Goal: Task Accomplishment & Management: Manage account settings

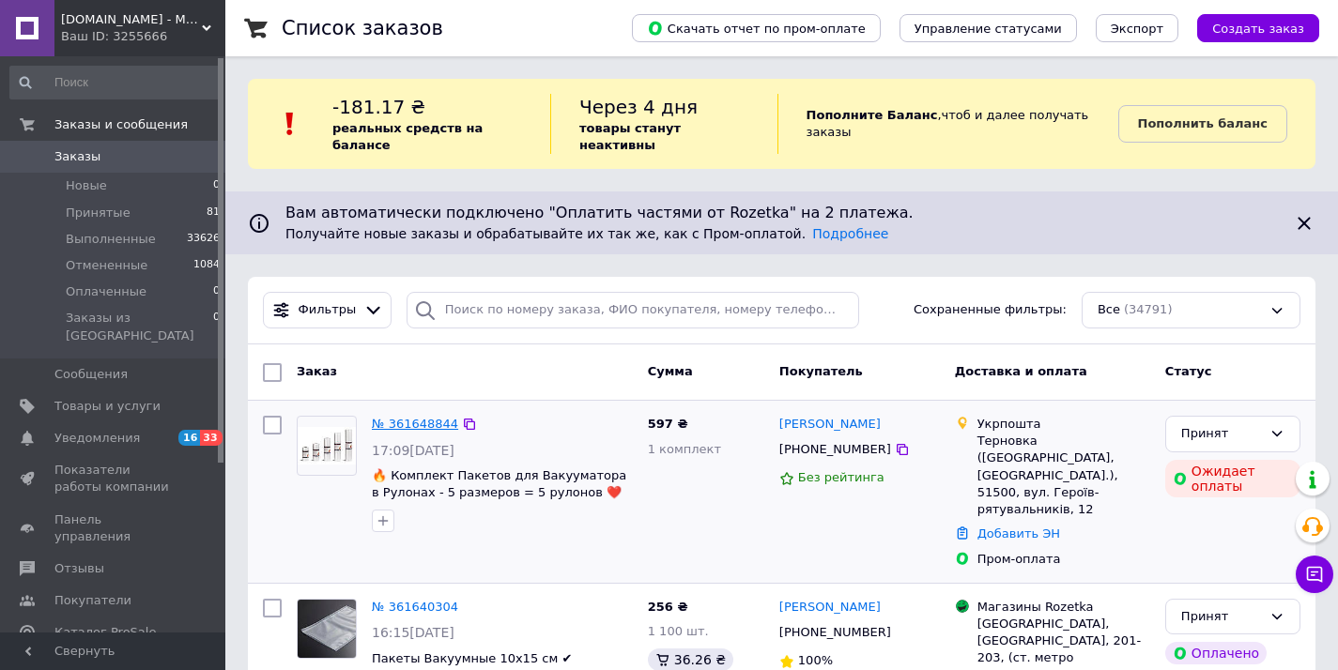
click at [421, 430] on link "№ 361648844" at bounding box center [415, 424] width 86 height 14
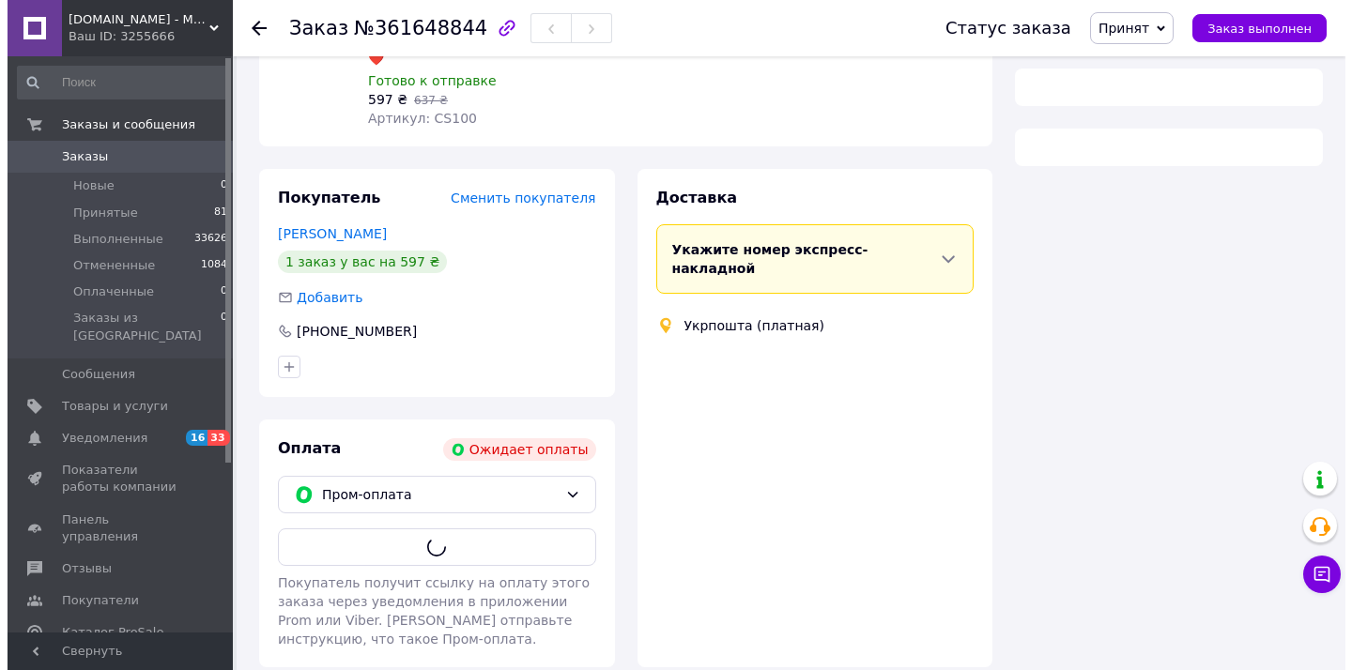
scroll to position [280, 0]
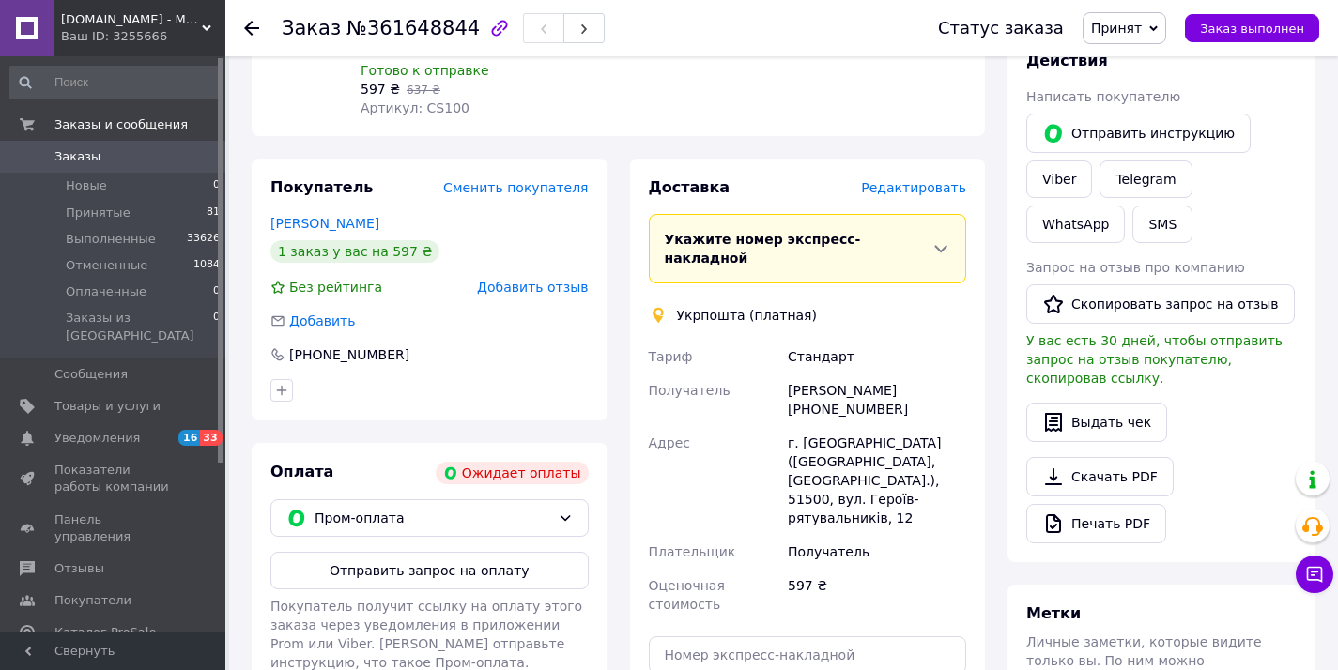
click at [919, 180] on span "Редактировать" at bounding box center [913, 187] width 105 height 15
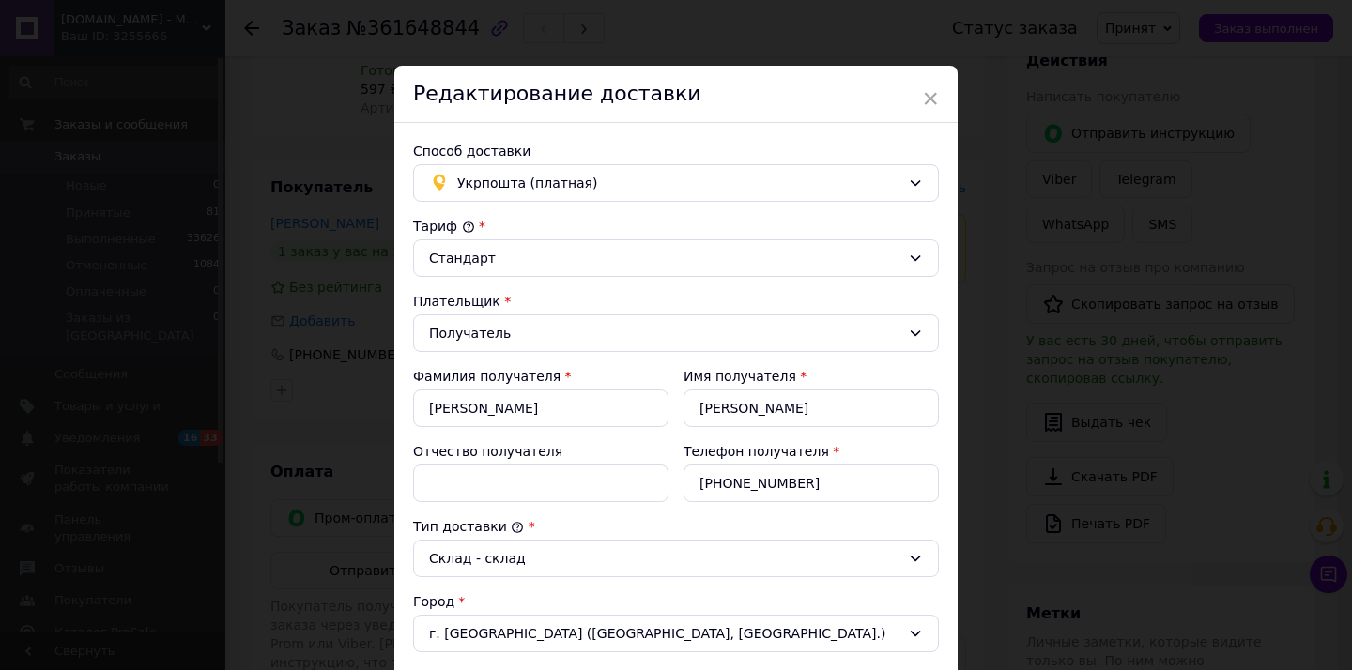
click at [594, 203] on div "Способ доставки Укрпошта (платная) Тариф * Стандарт Плательщик * Получатель Фам…" at bounding box center [675, 588] width 563 height 930
click at [596, 198] on div "Укрпошта (платная)" at bounding box center [676, 183] width 526 height 38
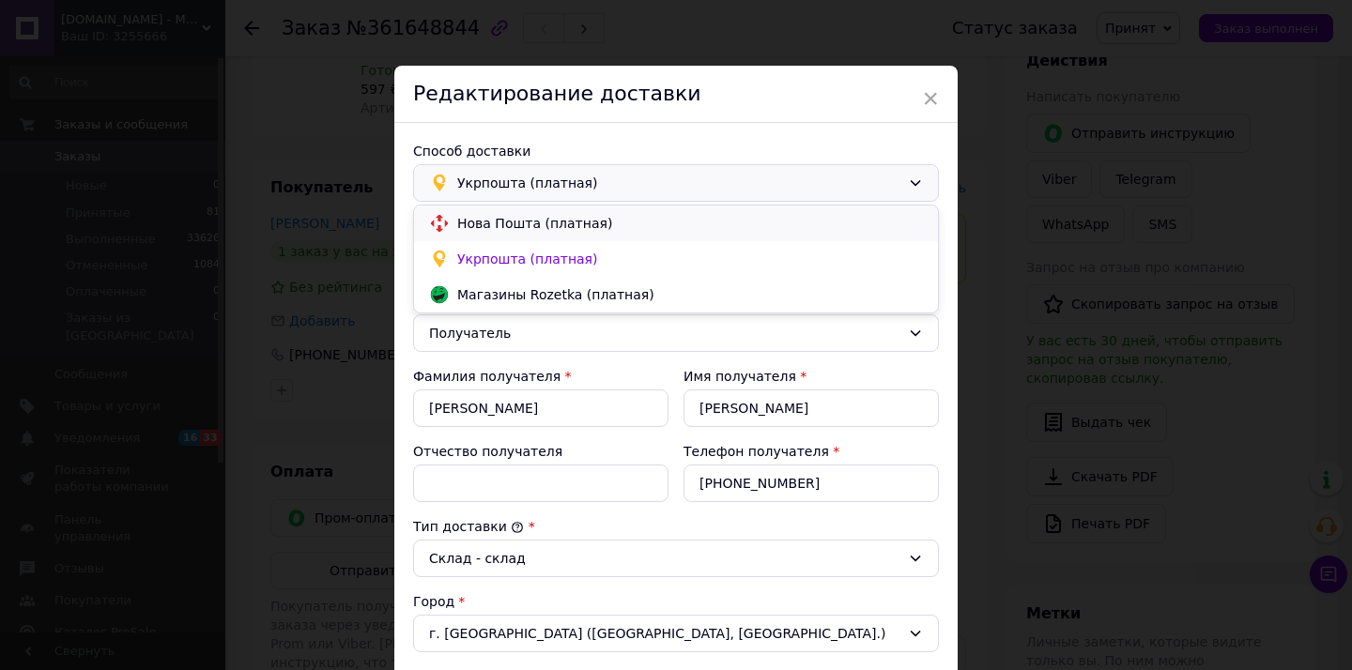
click at [575, 229] on span "Нова Пошта (платная)" at bounding box center [690, 223] width 466 height 19
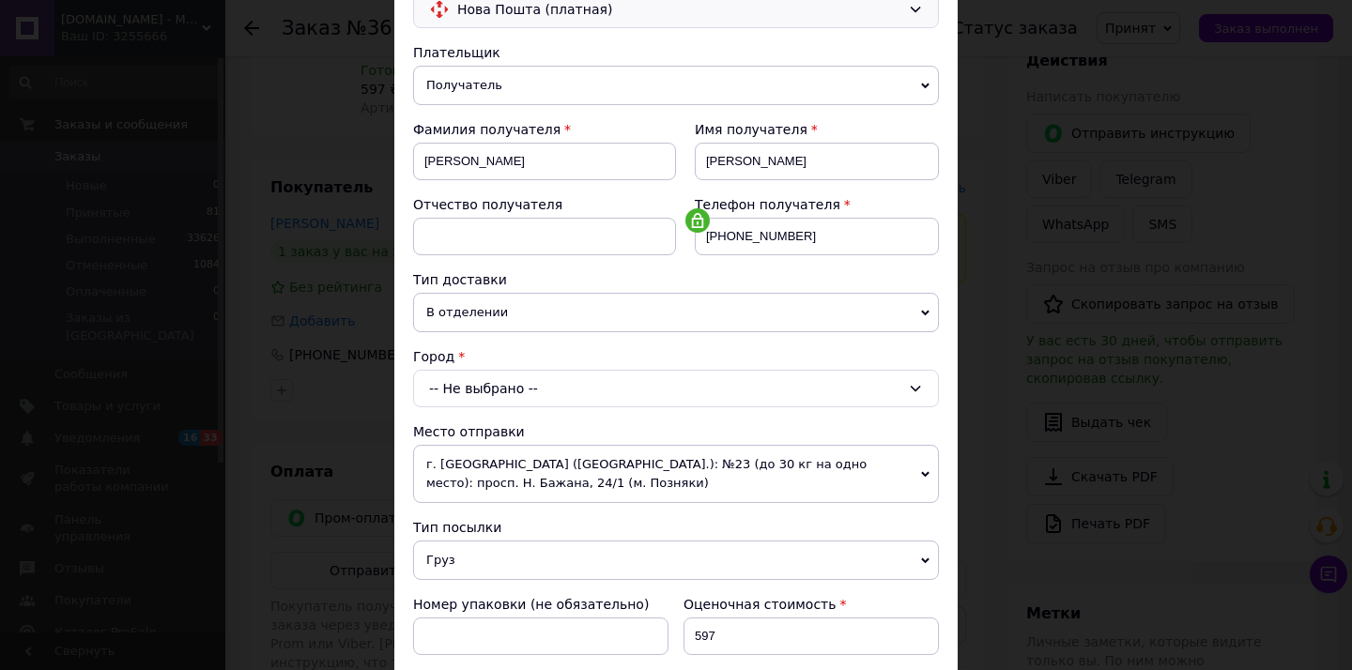
scroll to position [212, 0]
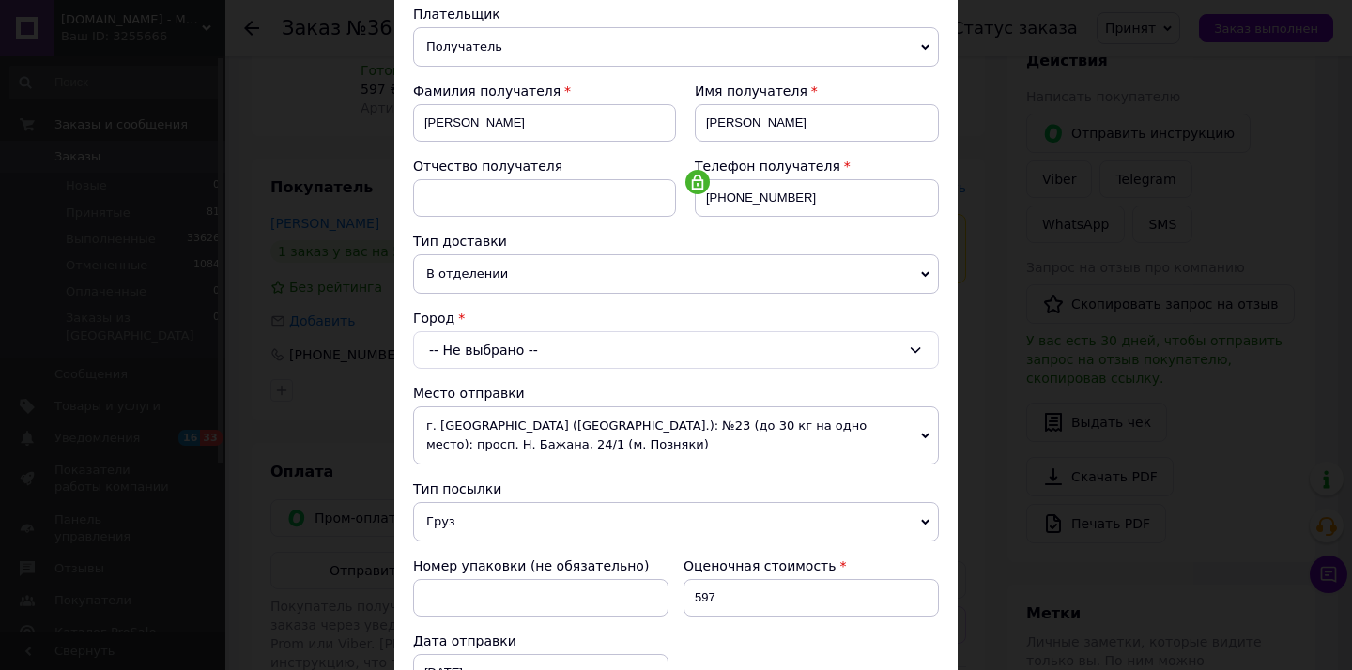
click at [535, 343] on div "-- Не выбрано --" at bounding box center [676, 350] width 526 height 38
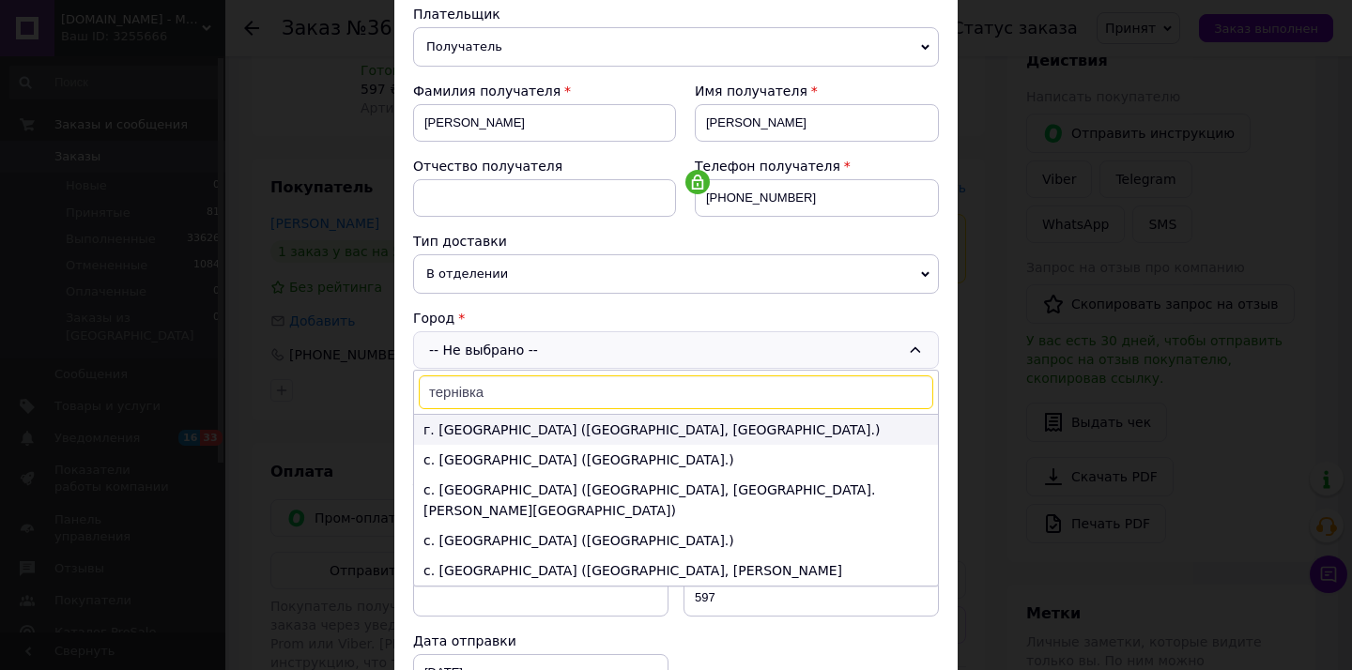
type input "тернівка"
click at [523, 431] on li "г. Терновка (Днепропетровская обл., Павлоградский р-н.)" at bounding box center [676, 430] width 524 height 30
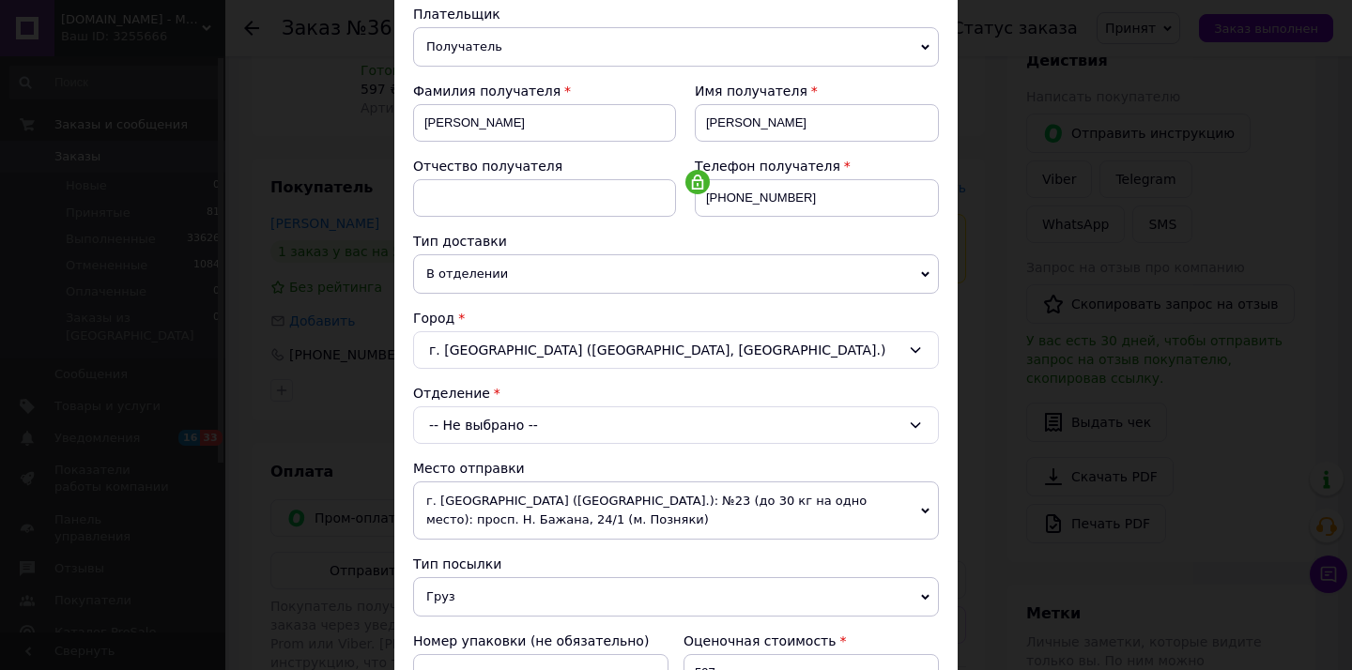
click at [523, 431] on div "-- Не выбрано --" at bounding box center [676, 426] width 526 height 38
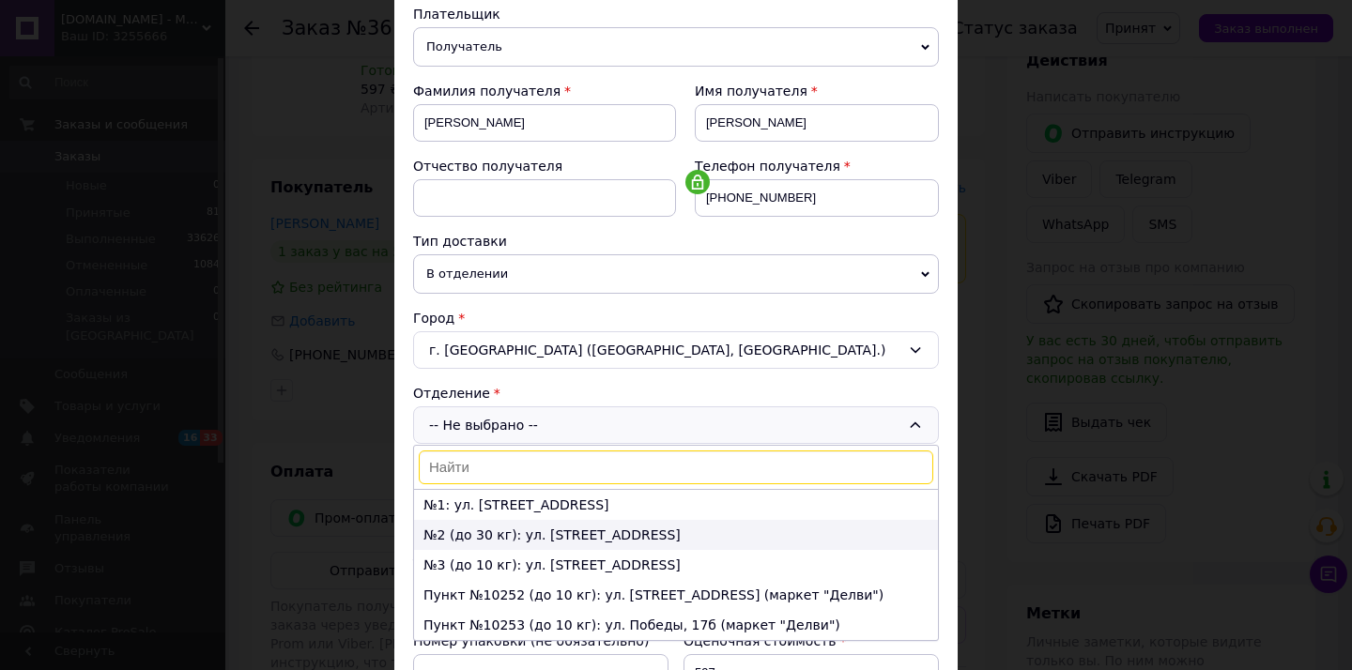
click at [519, 530] on li "№2 (до 30 кг): ул. Днепровская, 13" at bounding box center [676, 535] width 524 height 30
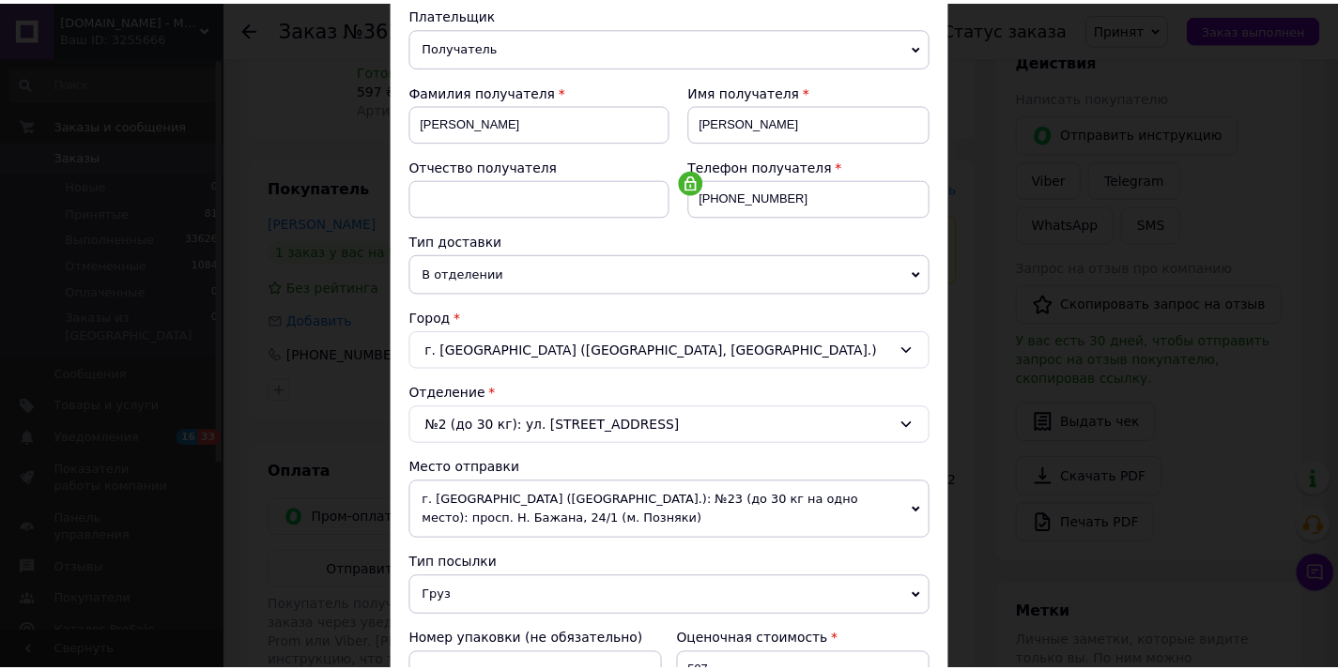
scroll to position [614, 0]
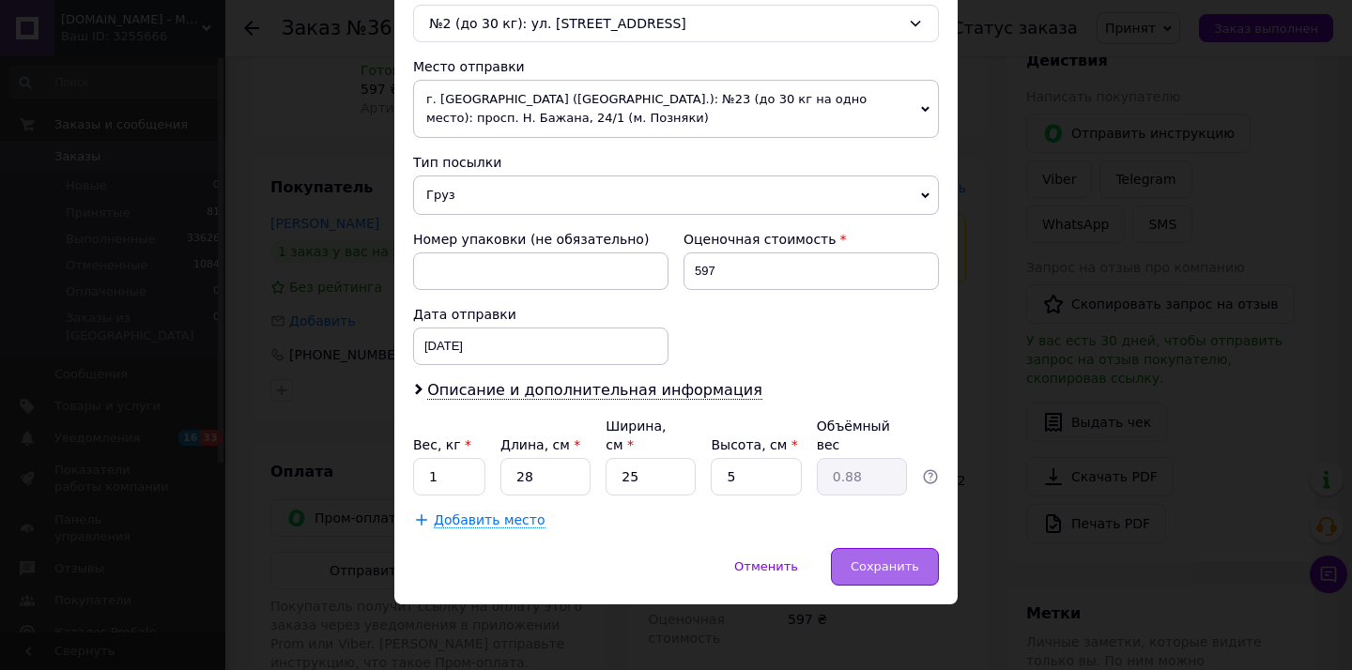
click at [847, 566] on div "Сохранить" at bounding box center [885, 567] width 108 height 38
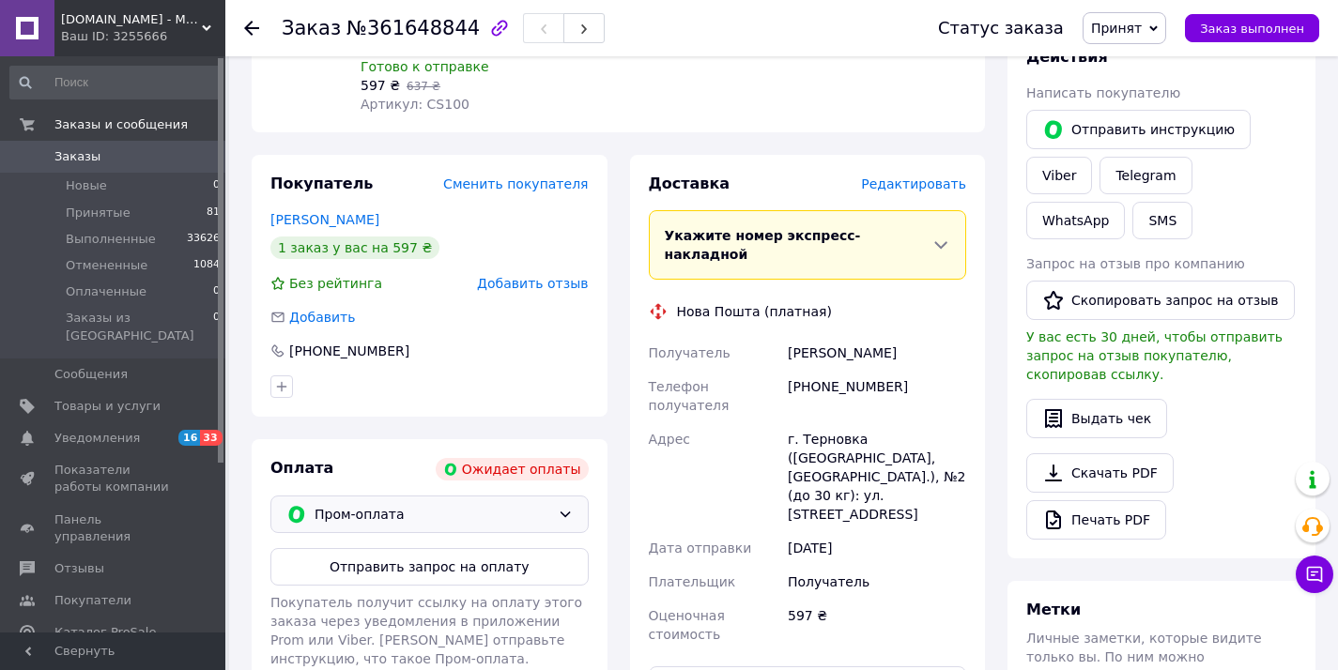
click at [515, 496] on div "Пром-оплата" at bounding box center [429, 515] width 318 height 38
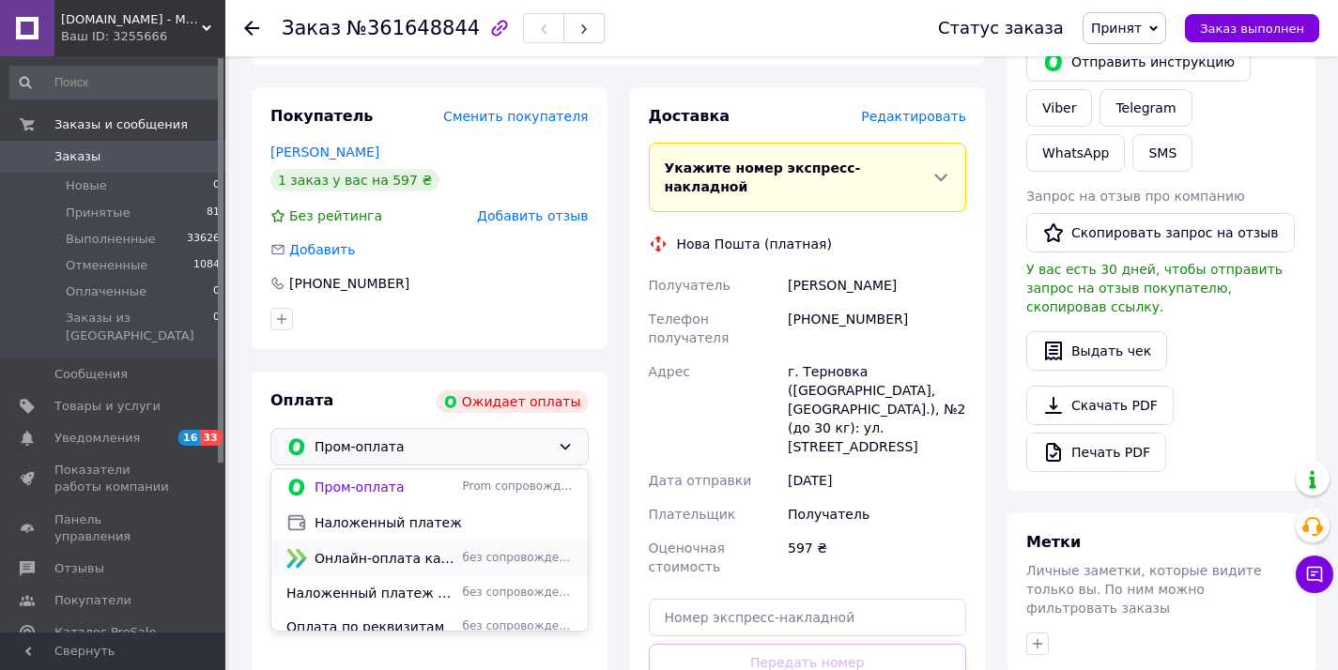
scroll to position [383, 0]
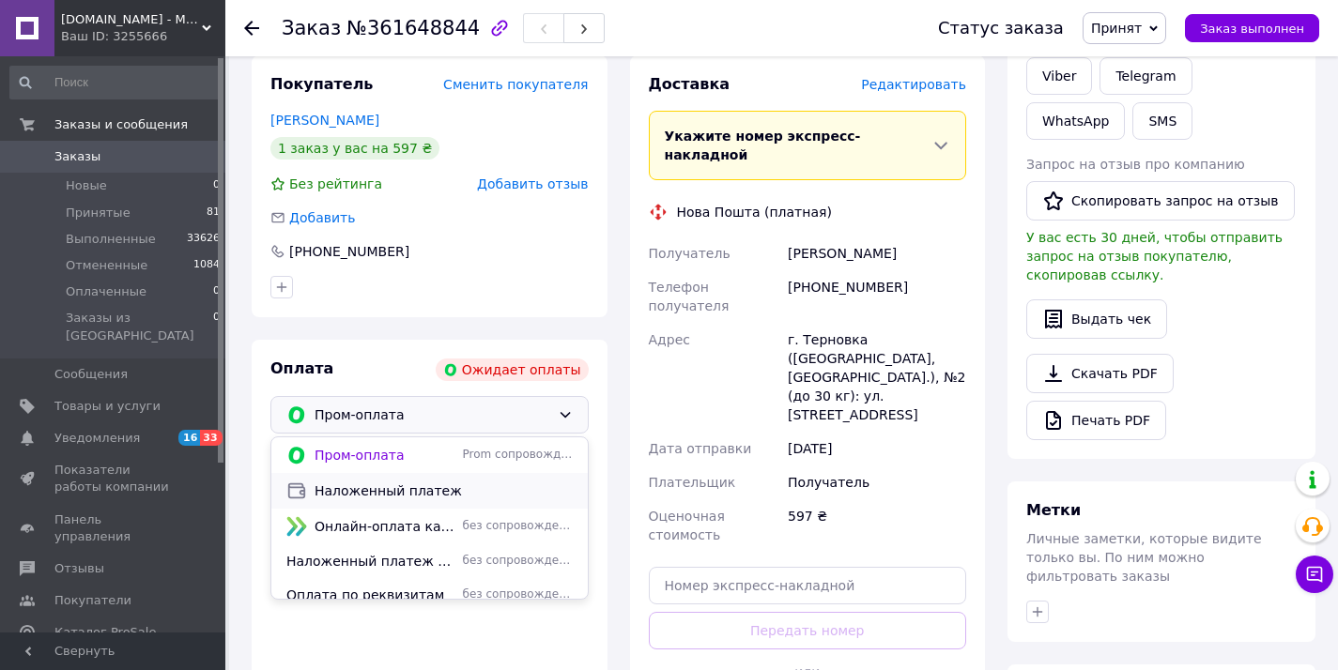
click at [490, 482] on span "Наложенный платеж" at bounding box center [444, 491] width 258 height 19
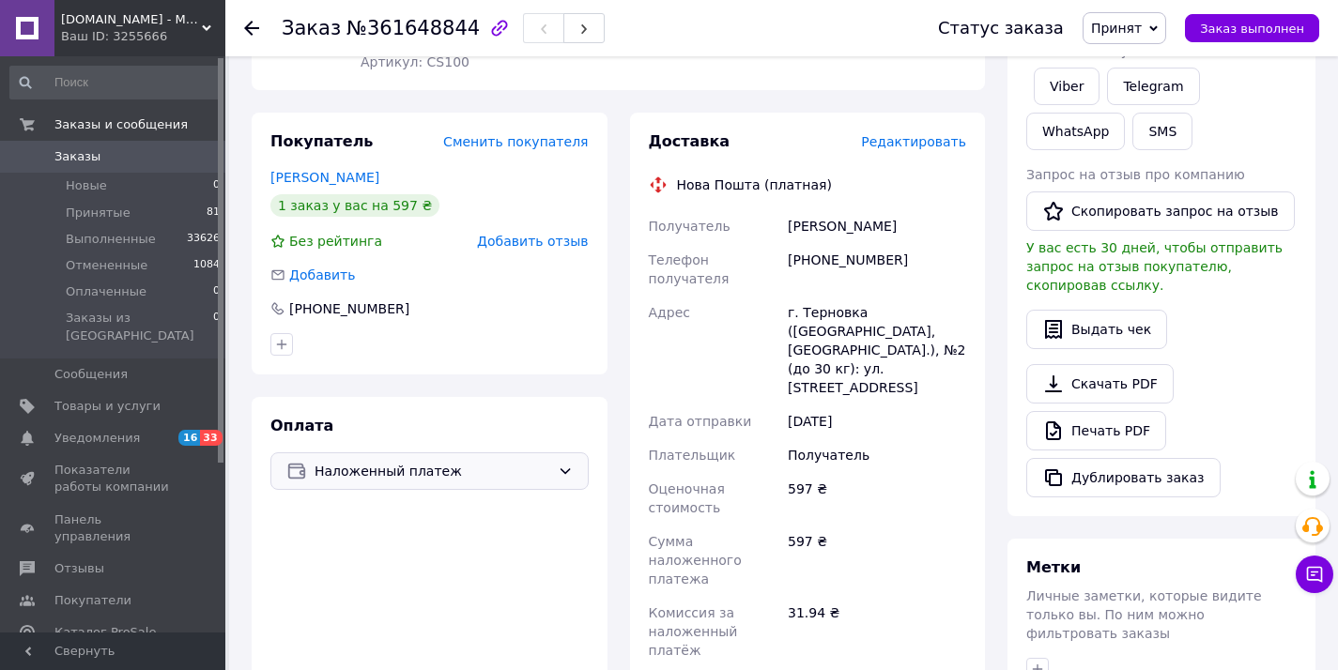
scroll to position [301, 0]
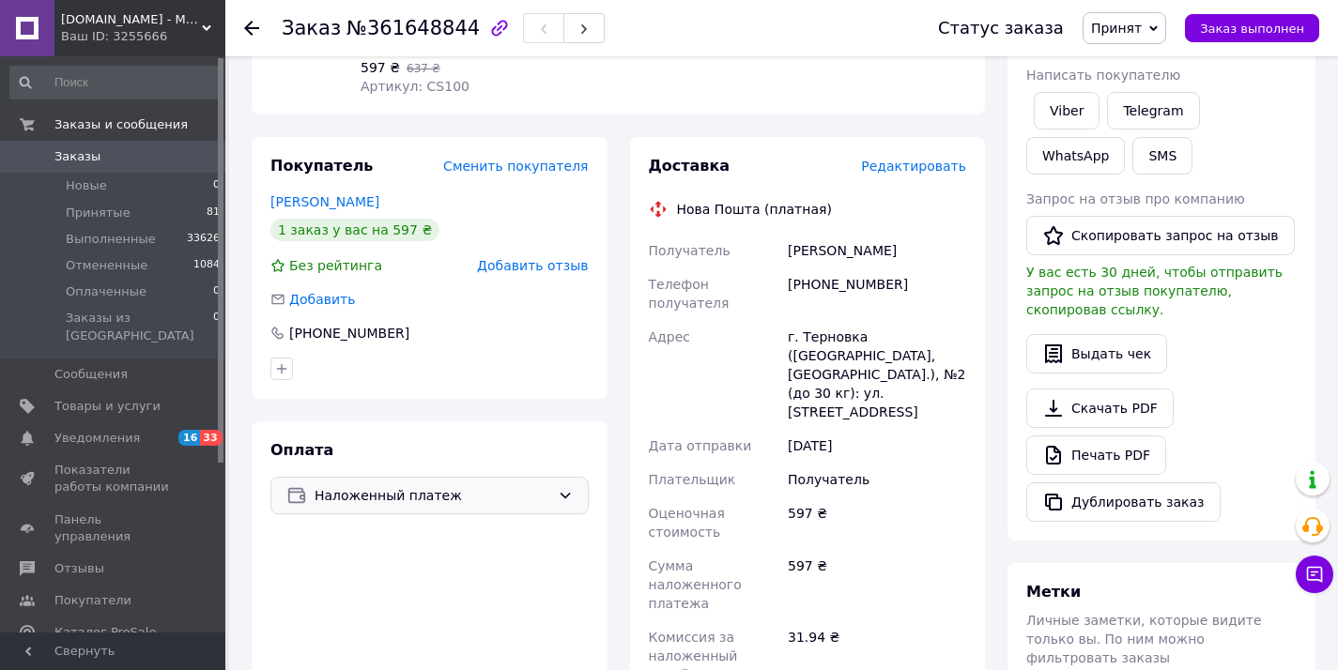
click at [115, 162] on span "Заказы" at bounding box center [113, 156] width 119 height 17
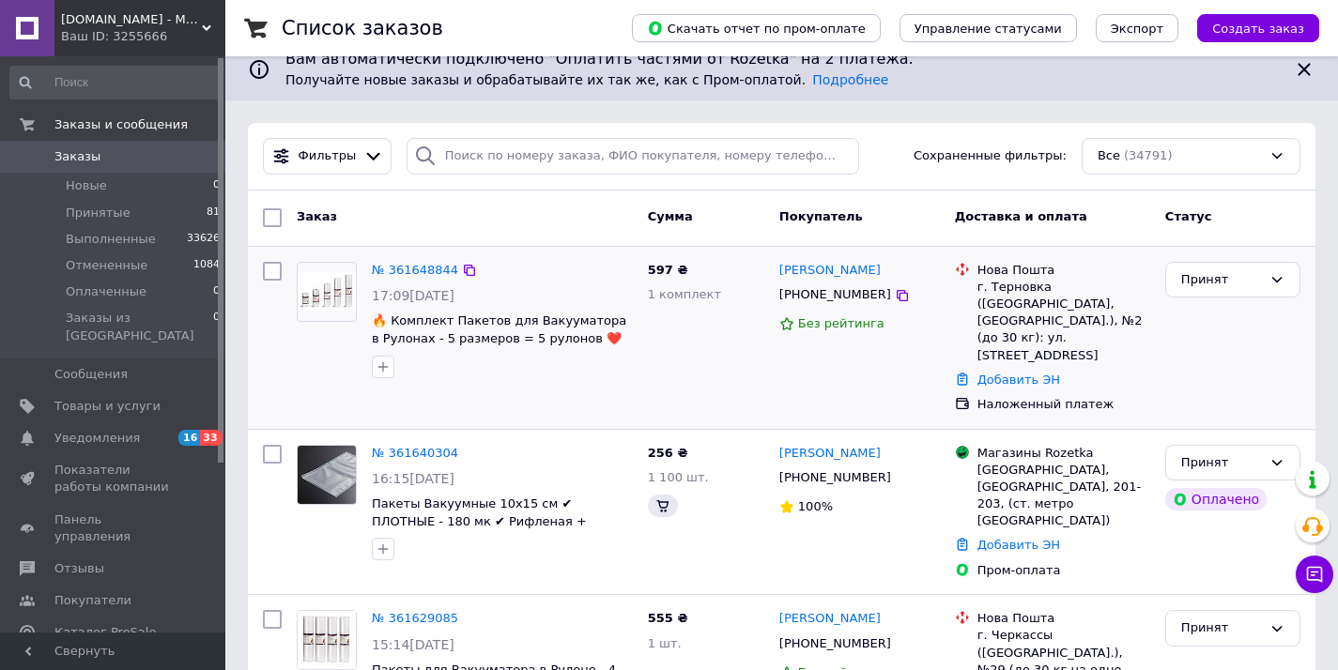
scroll to position [157, 0]
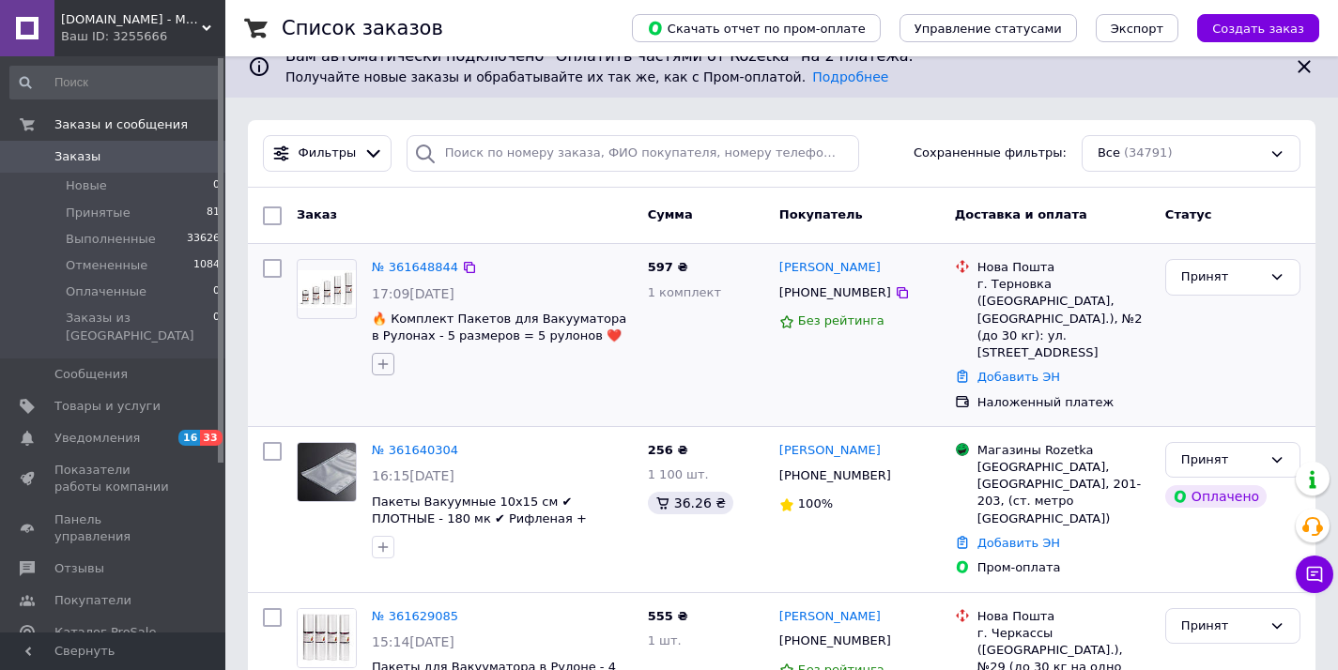
click at [377, 359] on icon "button" at bounding box center [383, 364] width 15 height 15
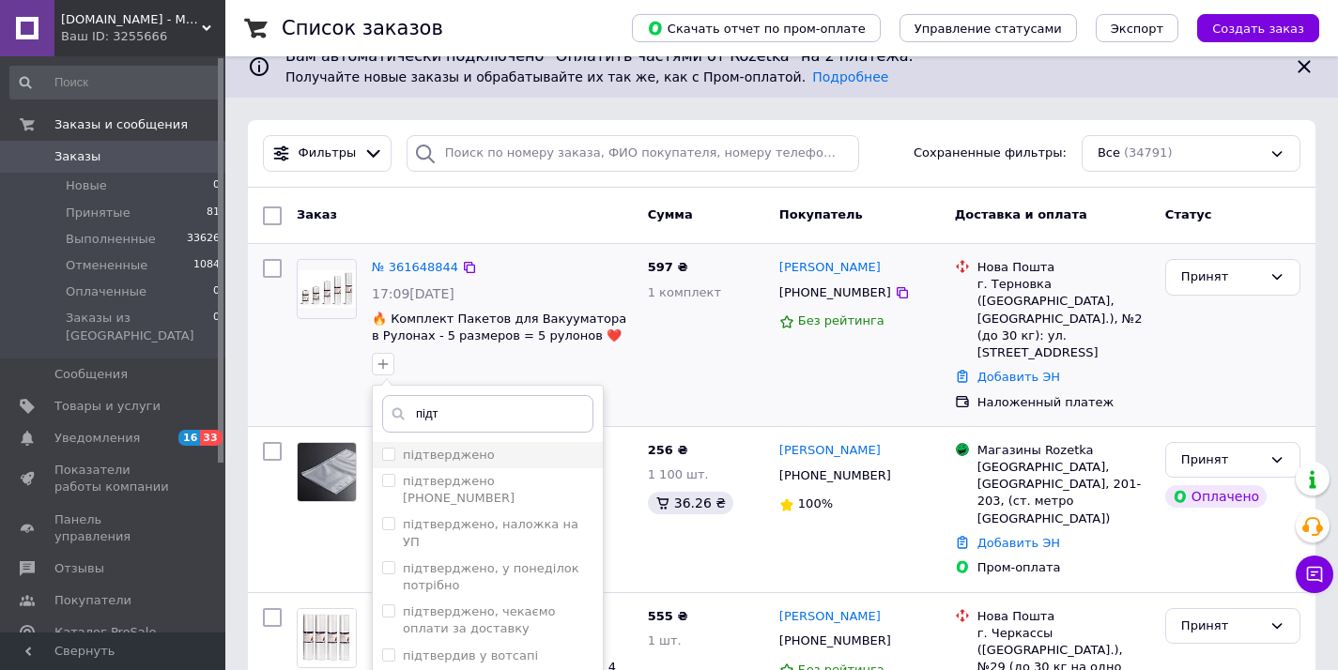
type input "підт"
click at [430, 445] on li "підтверджено" at bounding box center [488, 455] width 230 height 26
checkbox input "true"
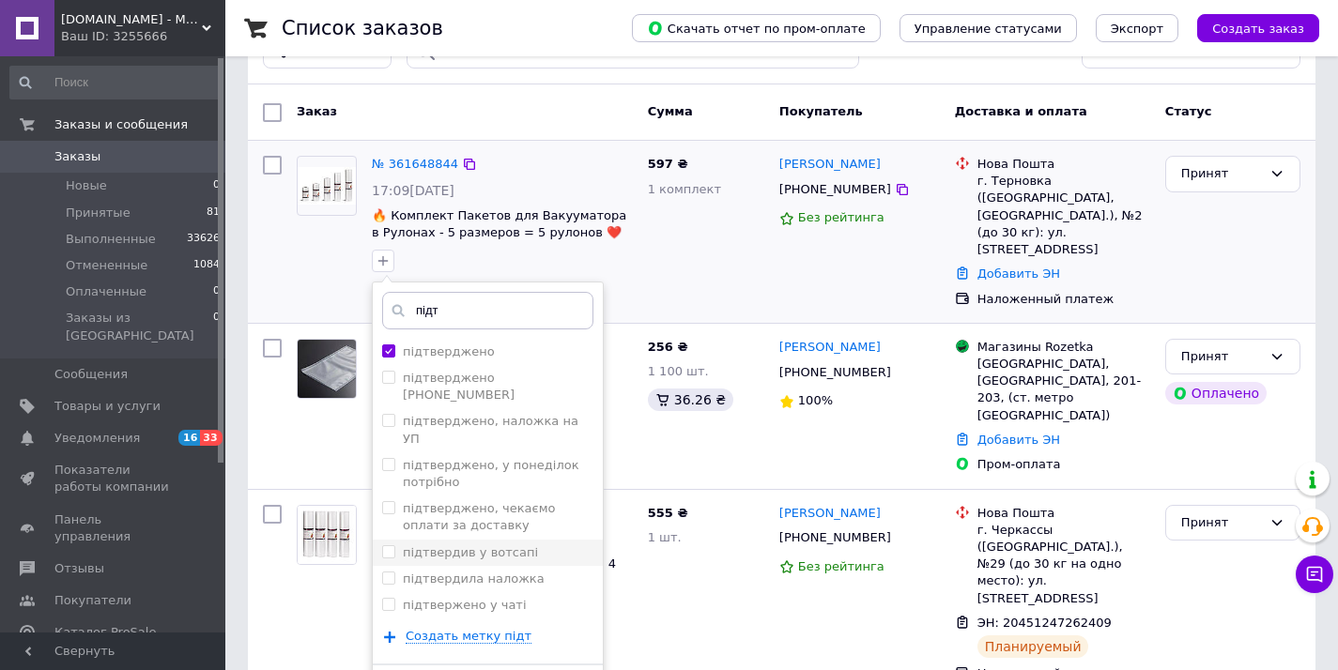
scroll to position [292, 0]
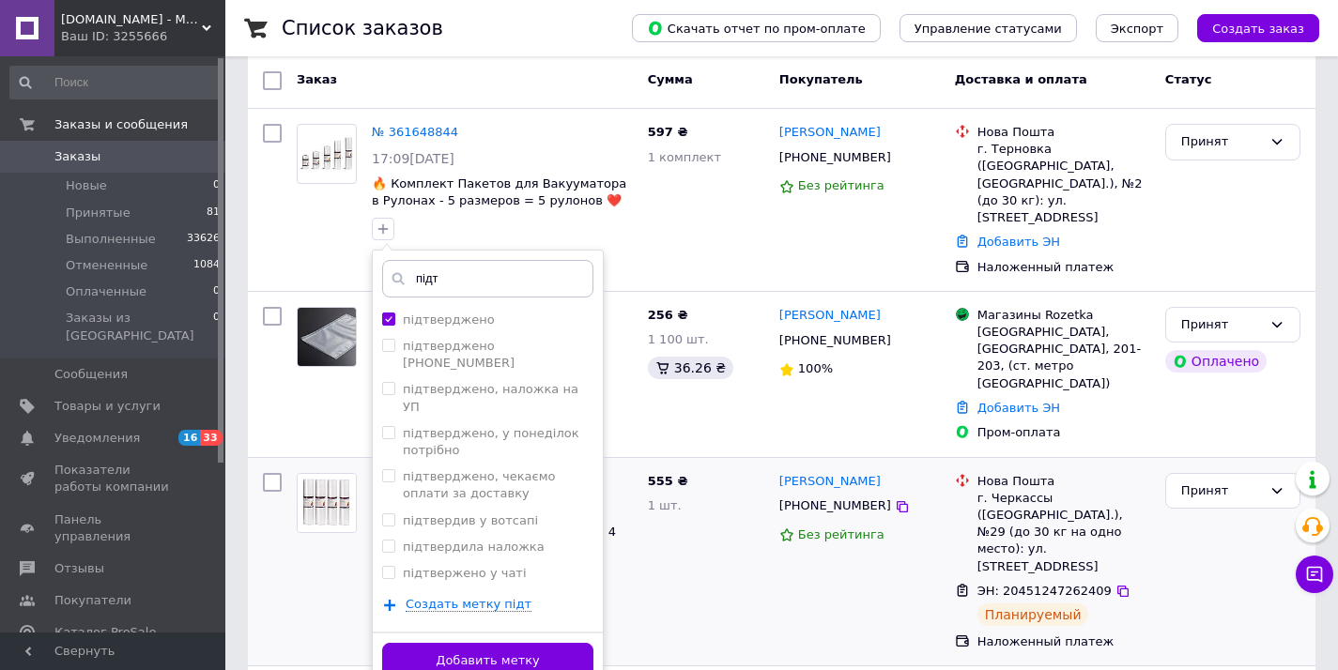
click at [512, 643] on button "Добавить метку" at bounding box center [487, 661] width 211 height 37
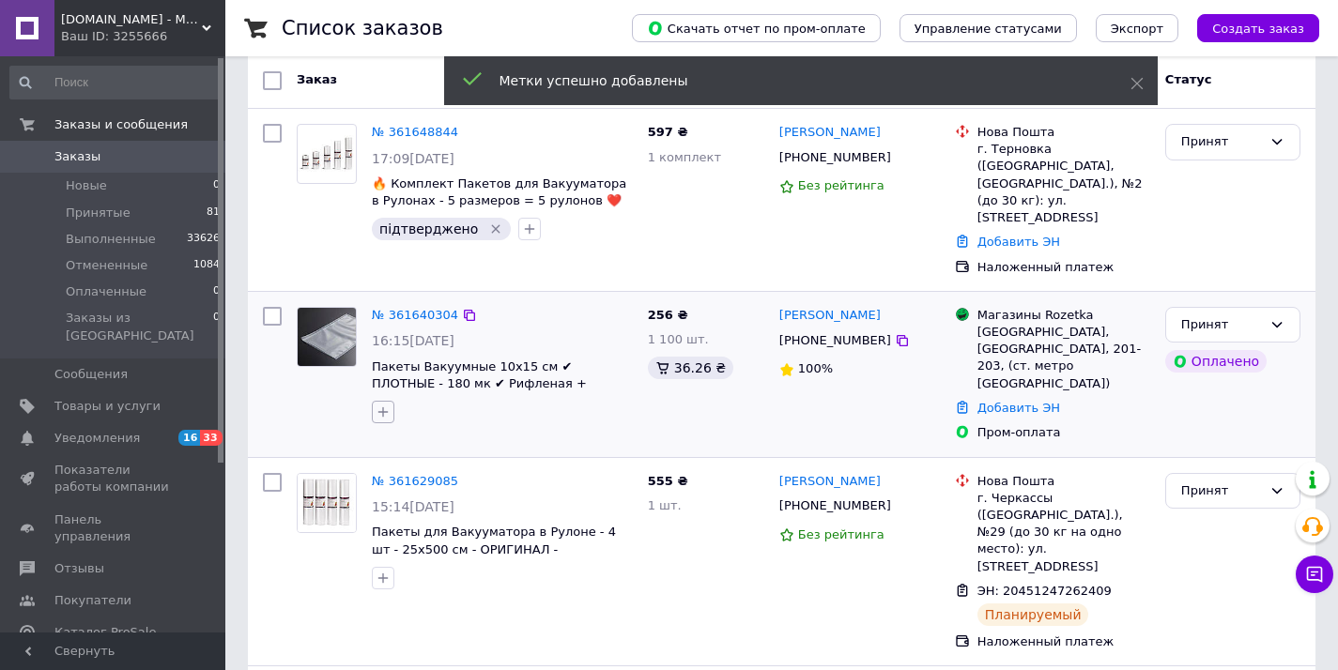
click at [386, 413] on icon "button" at bounding box center [383, 412] width 15 height 15
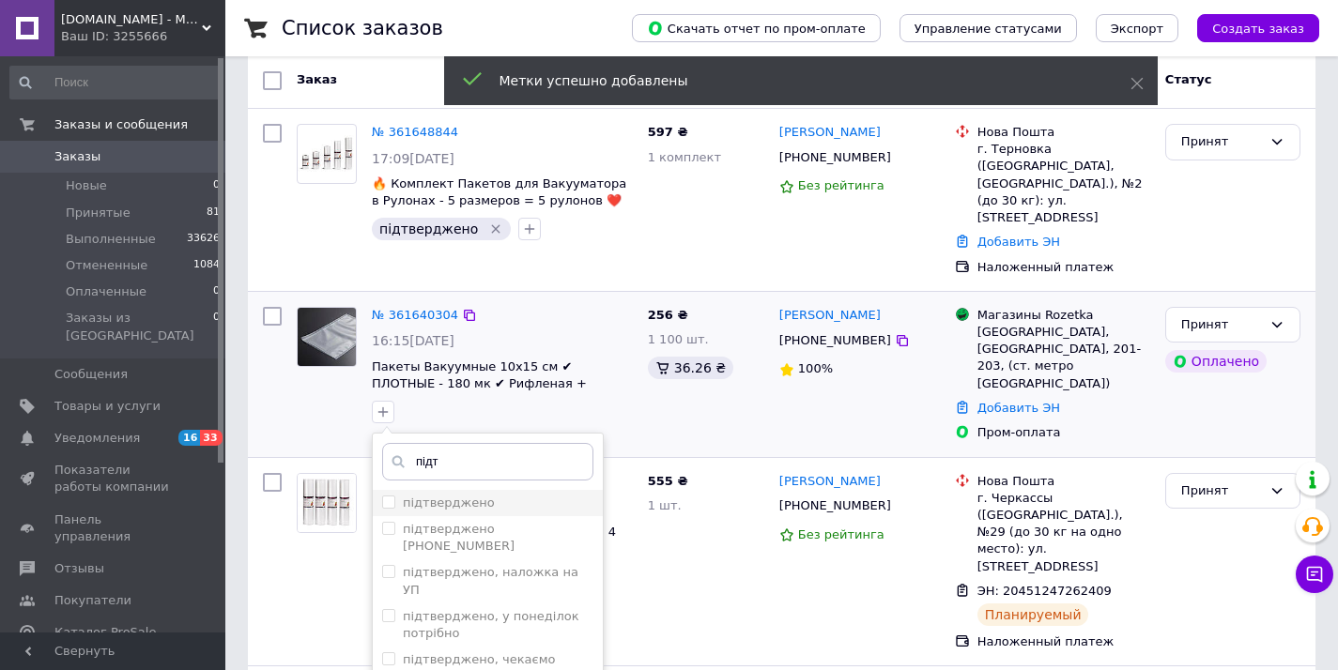
type input "підт"
drag, startPoint x: 461, startPoint y: 506, endPoint x: 454, endPoint y: 485, distance: 22.9
click at [460, 505] on label "підтверджено" at bounding box center [449, 503] width 92 height 14
checkbox input "true"
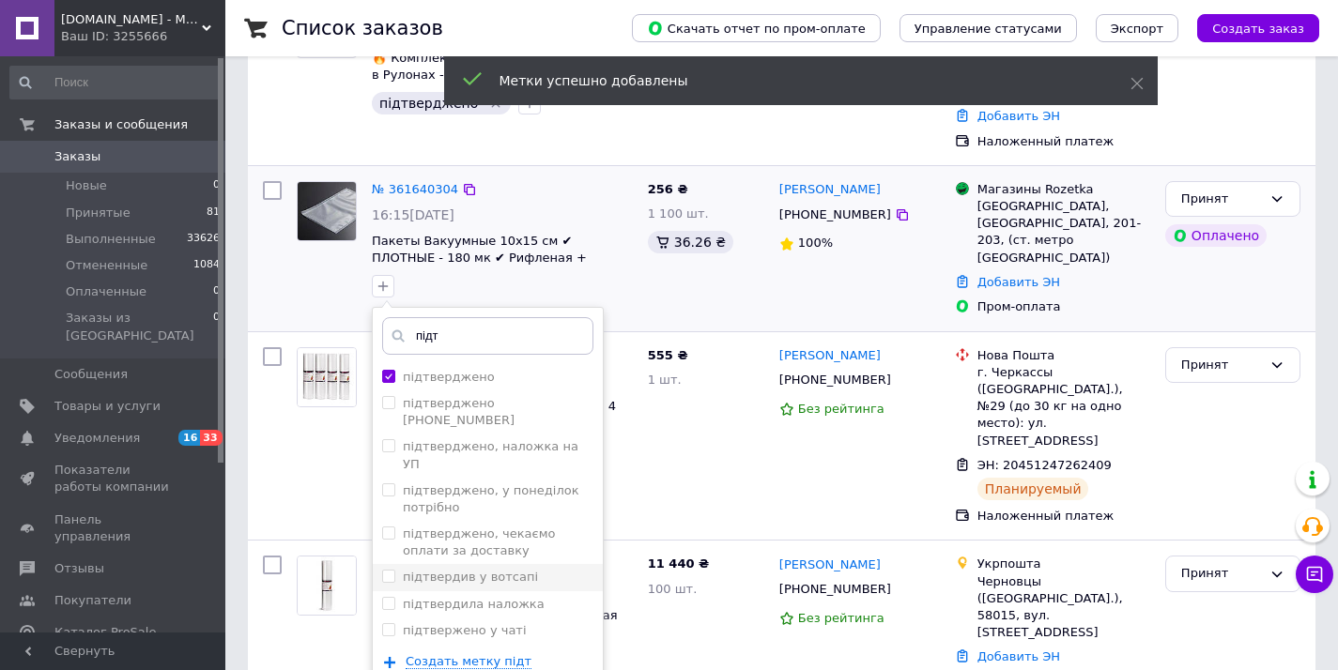
scroll to position [432, 0]
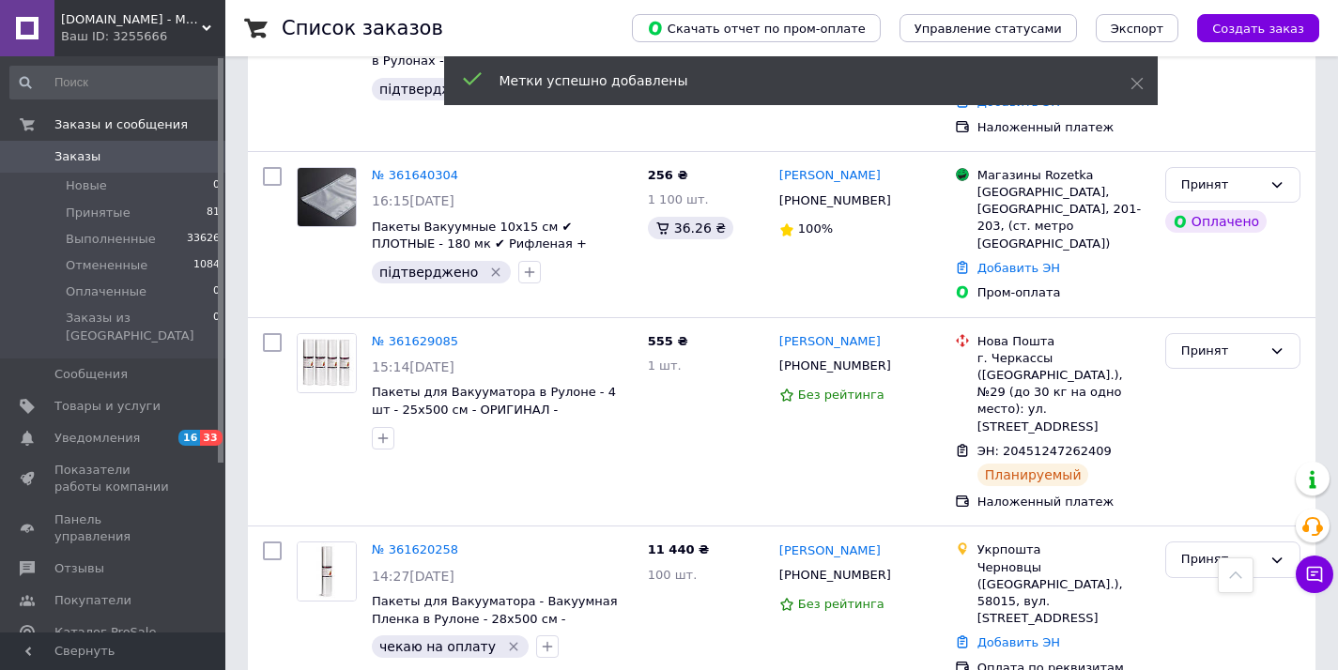
click at [125, 11] on div "ComShop.TOP - Магазин Подарков Ваш ID: 3255666" at bounding box center [139, 28] width 171 height 56
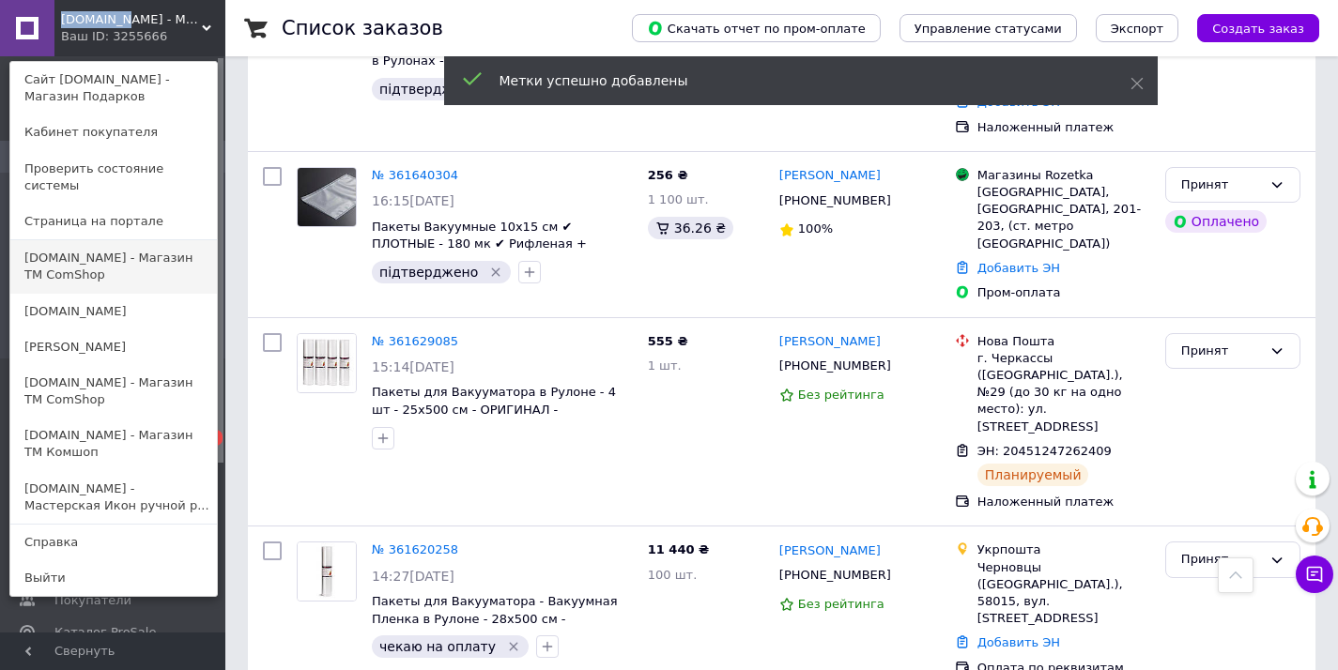
click at [146, 248] on link "[DOMAIN_NAME] - Магазин ТМ ComShop" at bounding box center [113, 266] width 207 height 53
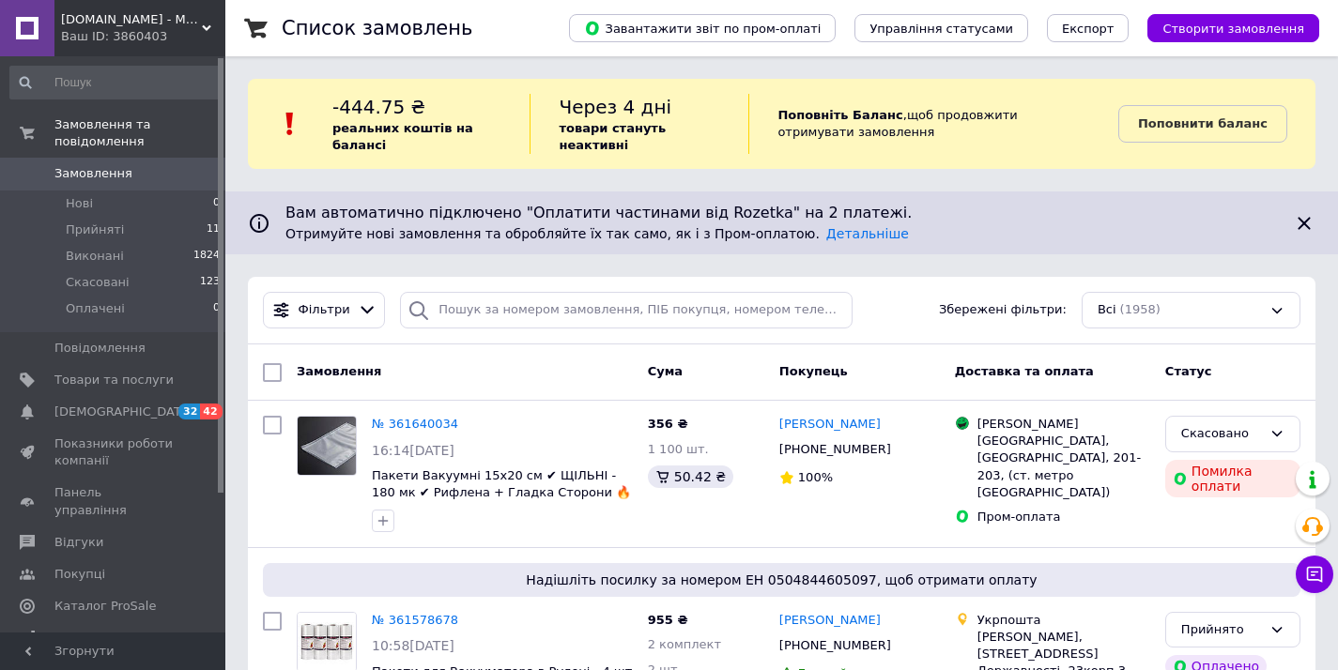
click at [156, 9] on div "ComShop.in.UA - Магазин ТМ ComShop Ваш ID: 3860403" at bounding box center [139, 28] width 171 height 56
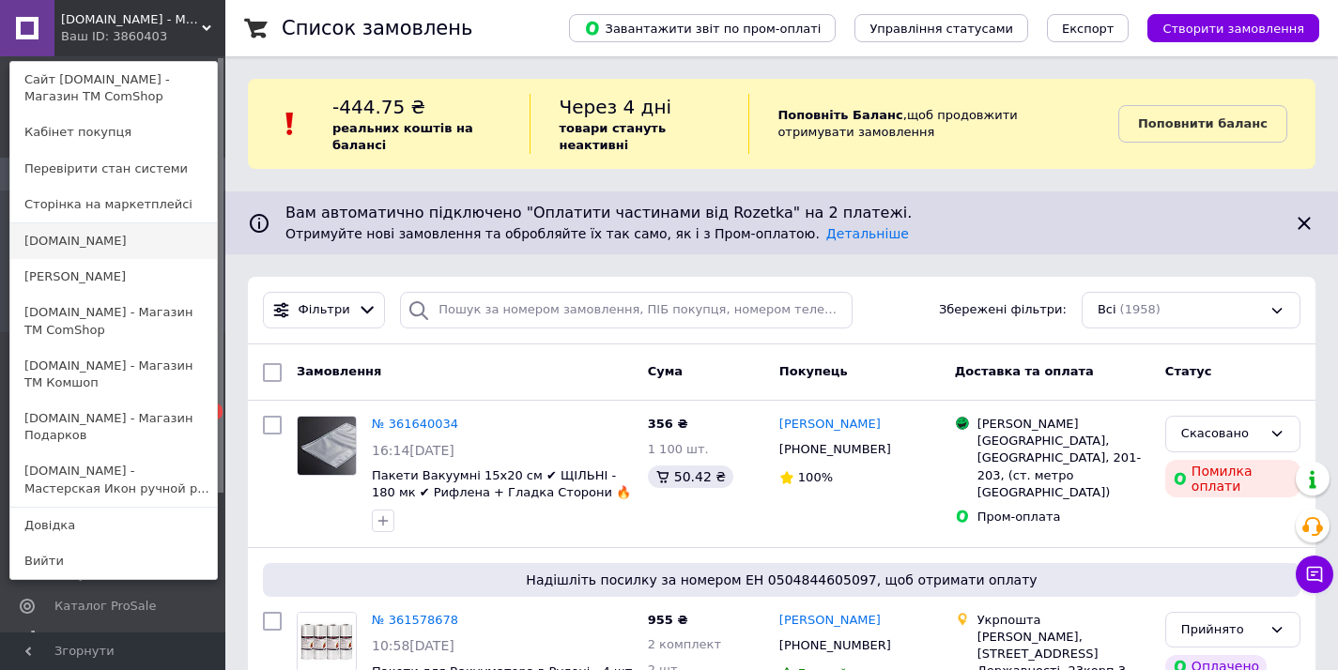
click at [68, 235] on link "[DOMAIN_NAME]" at bounding box center [113, 241] width 207 height 36
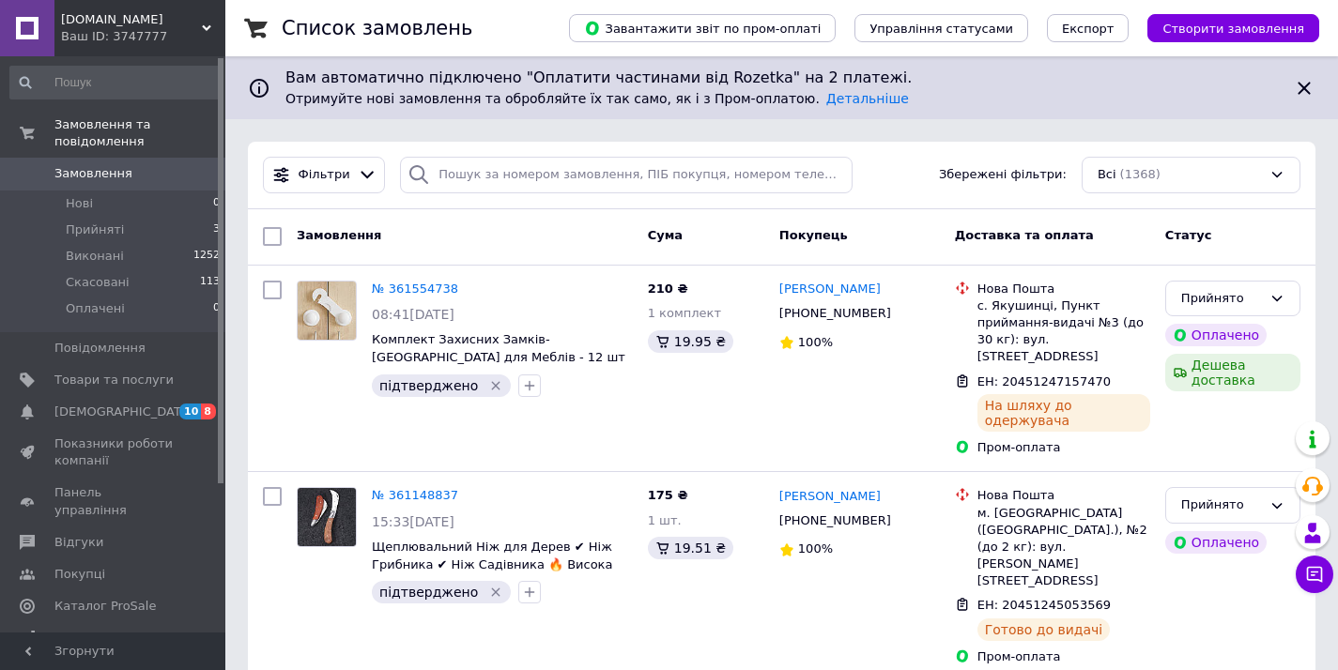
click at [95, 32] on div "Ваш ID: 3747777" at bounding box center [143, 36] width 164 height 17
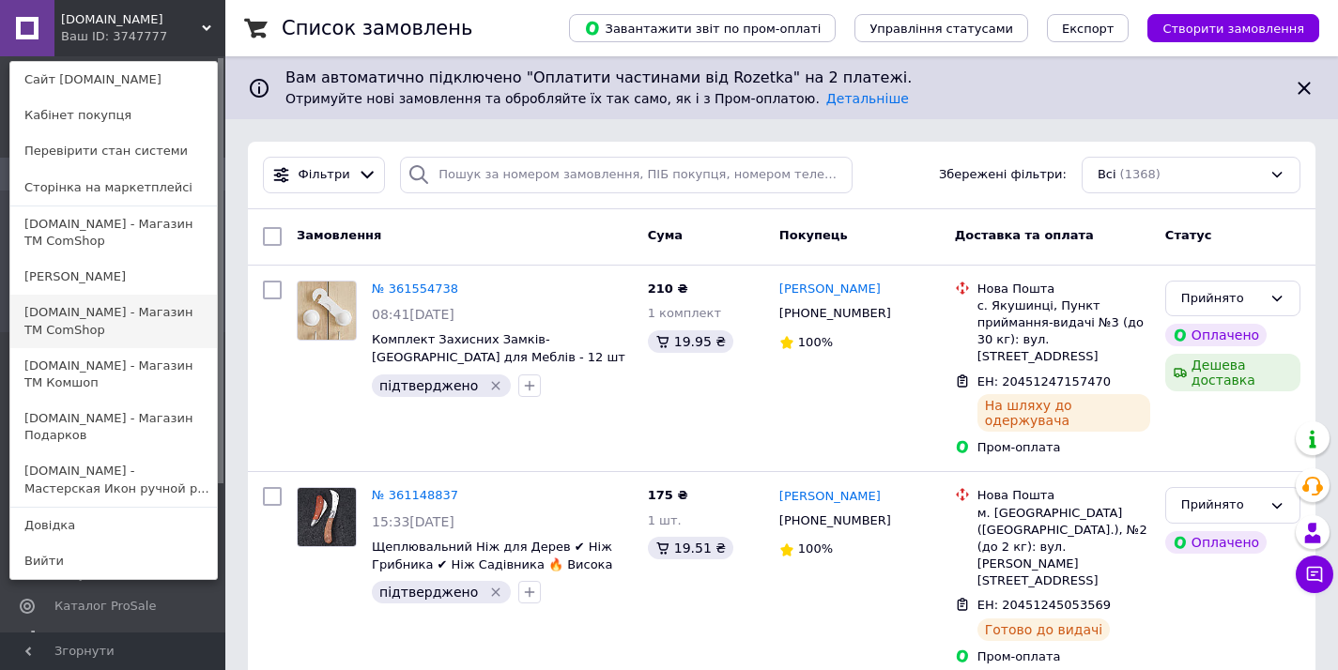
click at [136, 310] on link "[DOMAIN_NAME] - Магазин ТМ ComShop" at bounding box center [113, 321] width 207 height 53
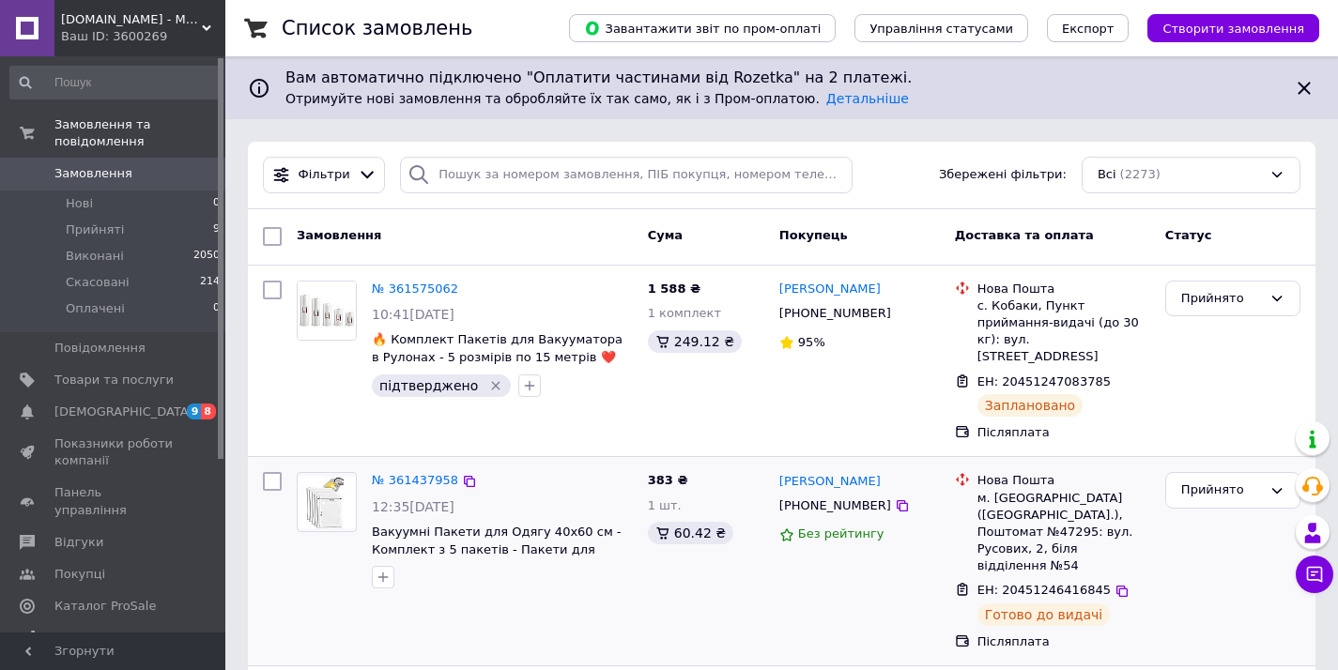
scroll to position [272, 0]
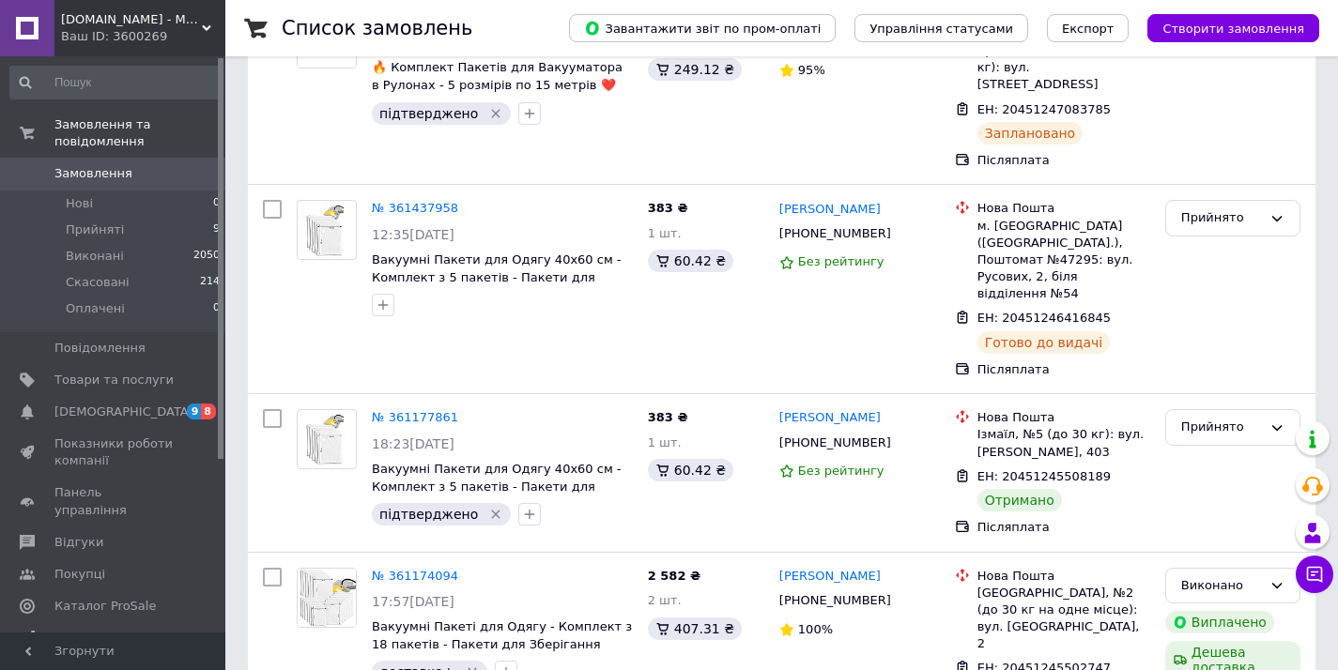
click at [132, 24] on span "[DOMAIN_NAME] - Магазин ТМ ComShop" at bounding box center [131, 19] width 141 height 17
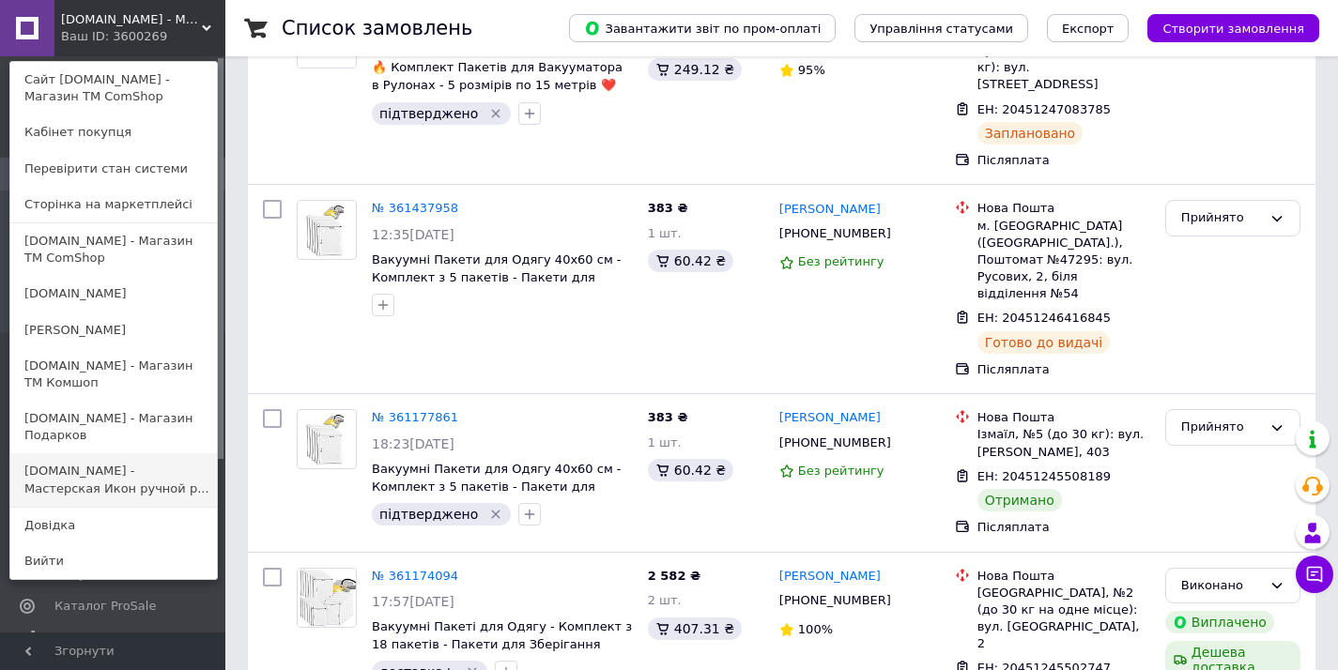
click at [137, 482] on link "Icon-Store.UA - Мастерская Икон ручной р..." at bounding box center [113, 480] width 207 height 53
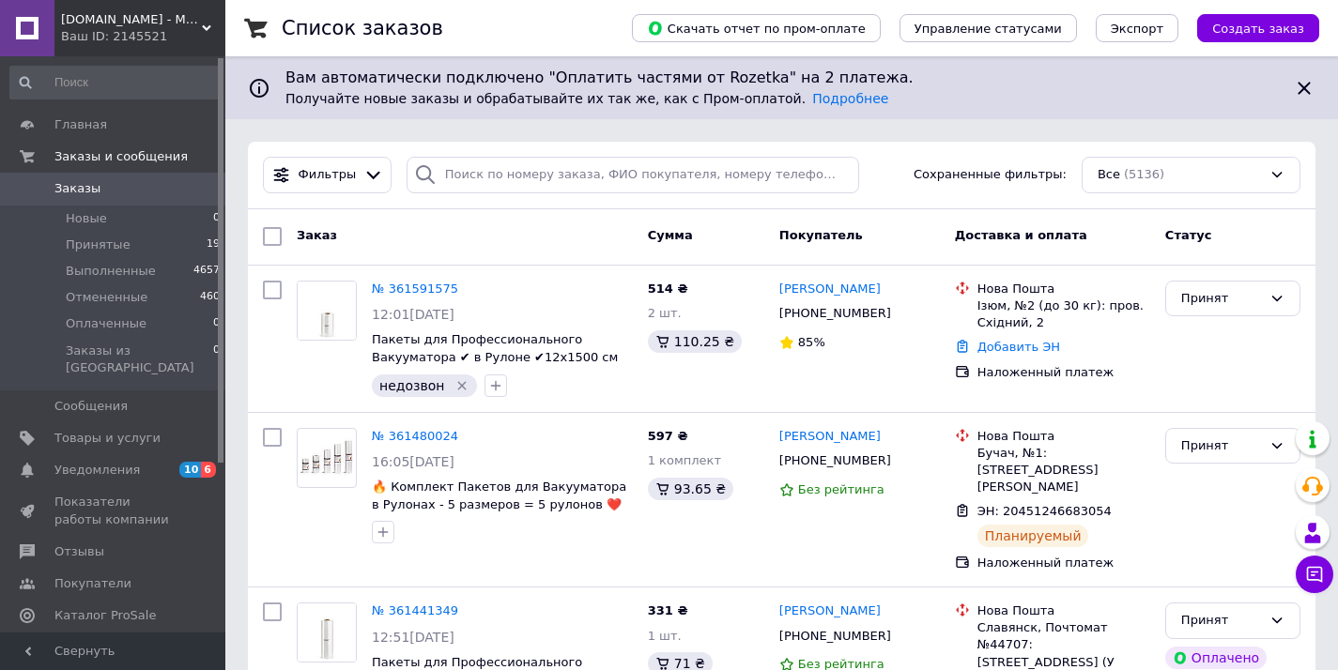
click at [146, 33] on div "Ваш ID: 2145521" at bounding box center [143, 36] width 164 height 17
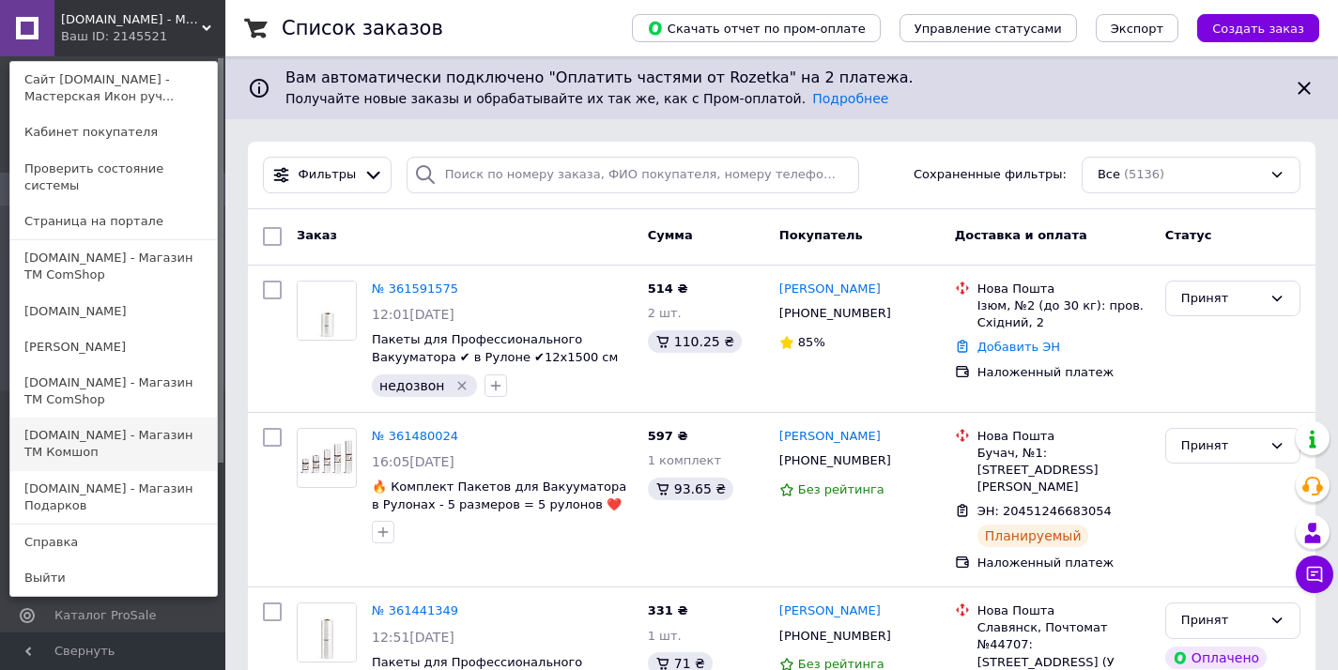
click at [100, 418] on link "[DOMAIN_NAME] - Магазин TM Комшоп" at bounding box center [113, 444] width 207 height 53
